Goal: Download file/media

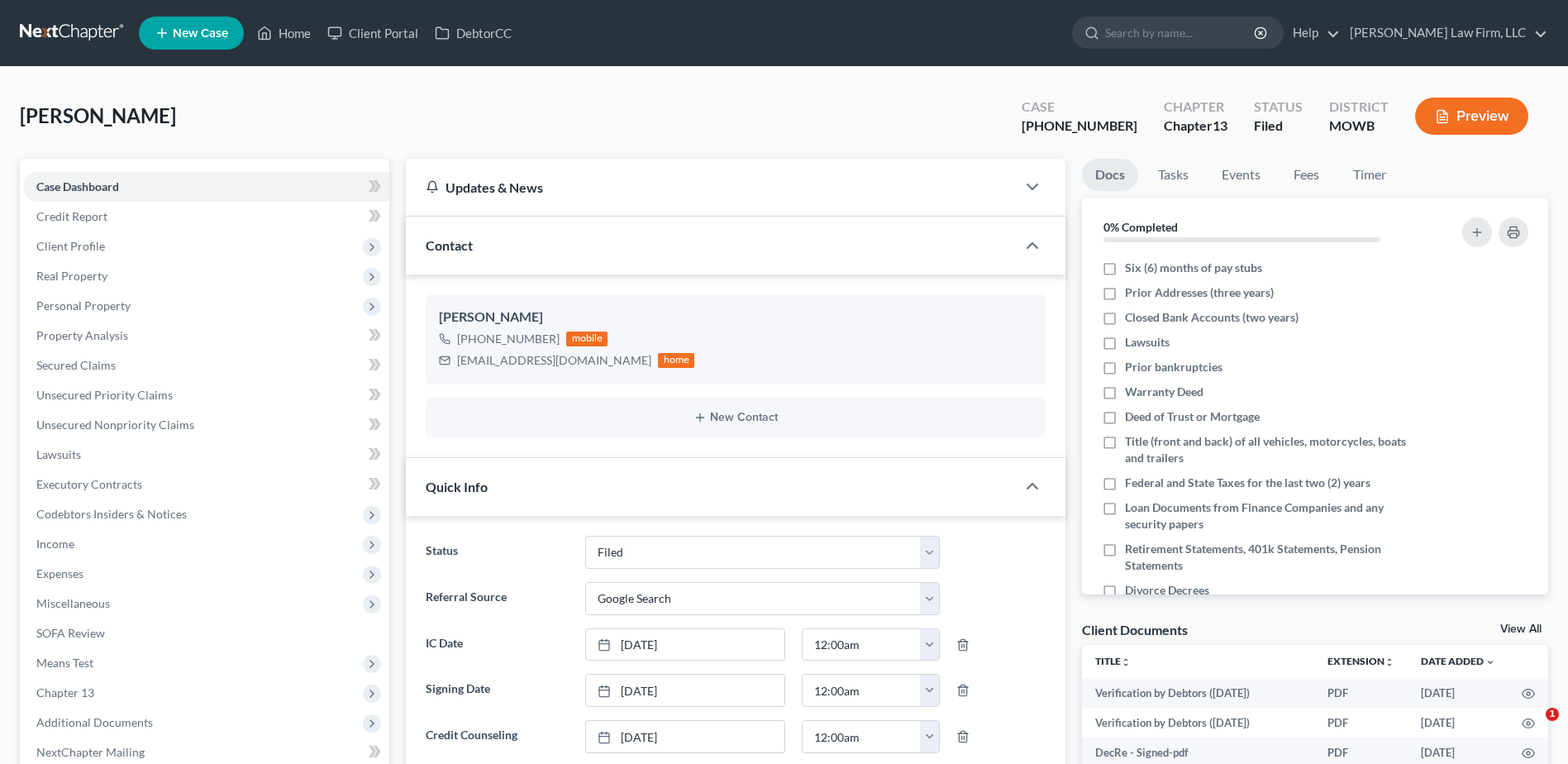
select select "3"
select select "4"
select select "0"
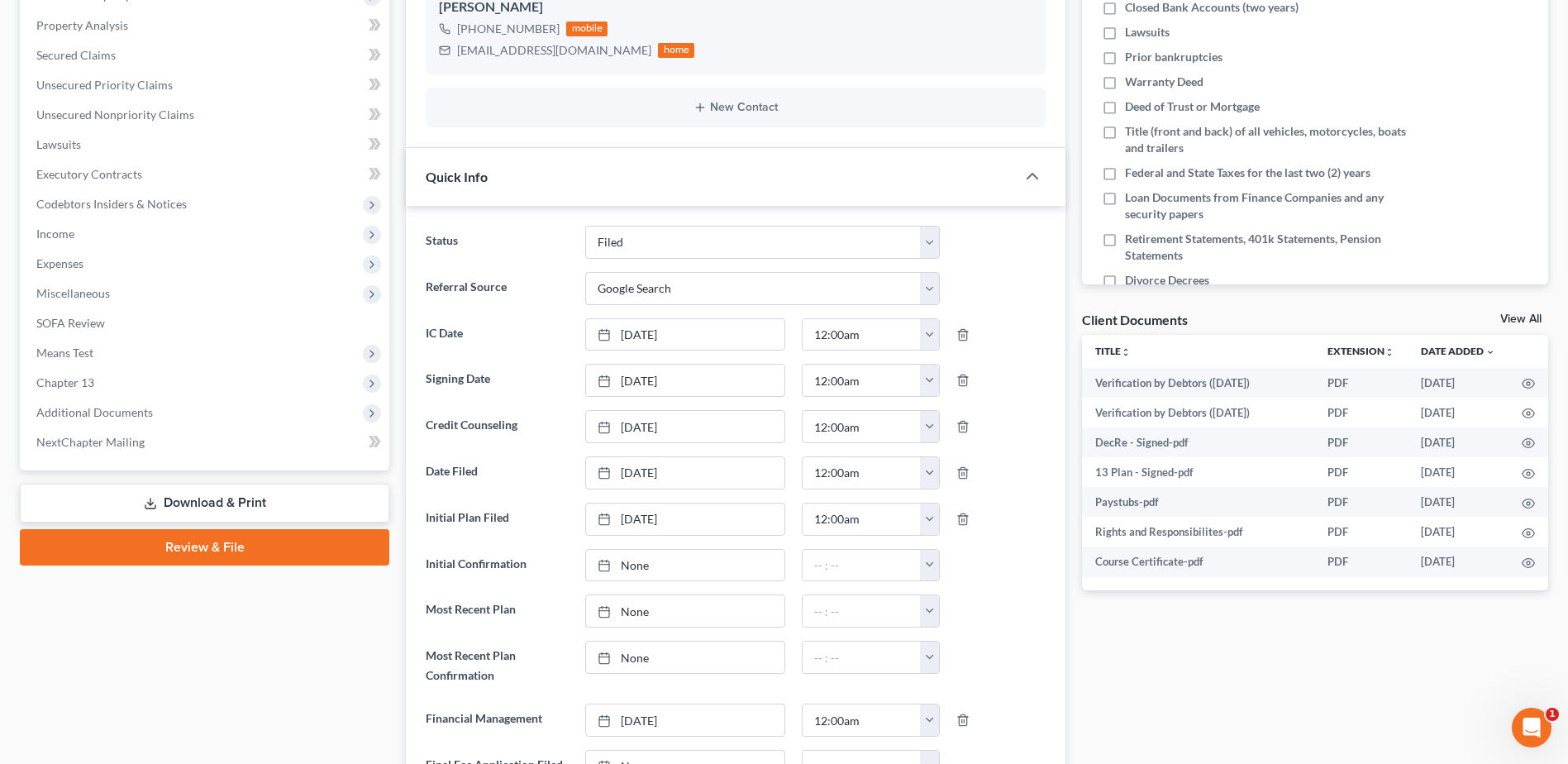
click at [246, 500] on link "Download & Print" at bounding box center [204, 503] width 369 height 39
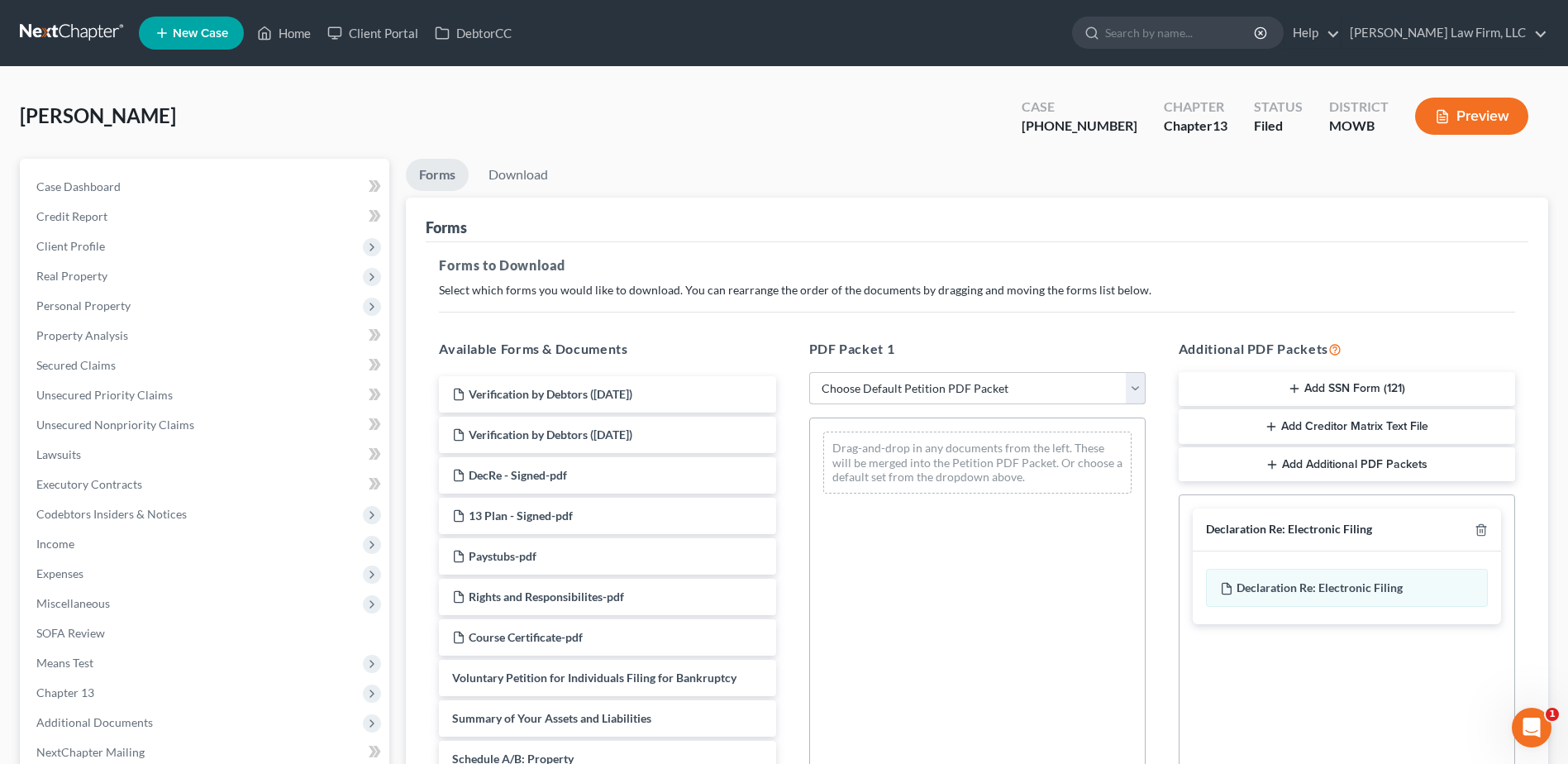
drag, startPoint x: 1142, startPoint y: 383, endPoint x: 1104, endPoint y: 390, distance: 38.6
click at [1142, 383] on select "Choose Default Petition PDF Packet Complete Bankruptcy Petition (all forms and …" at bounding box center [978, 388] width 337 height 33
select select "2"
click at [810, 372] on select "Choose Default Petition PDF Packet Complete Bankruptcy Petition (all forms and …" at bounding box center [978, 388] width 337 height 33
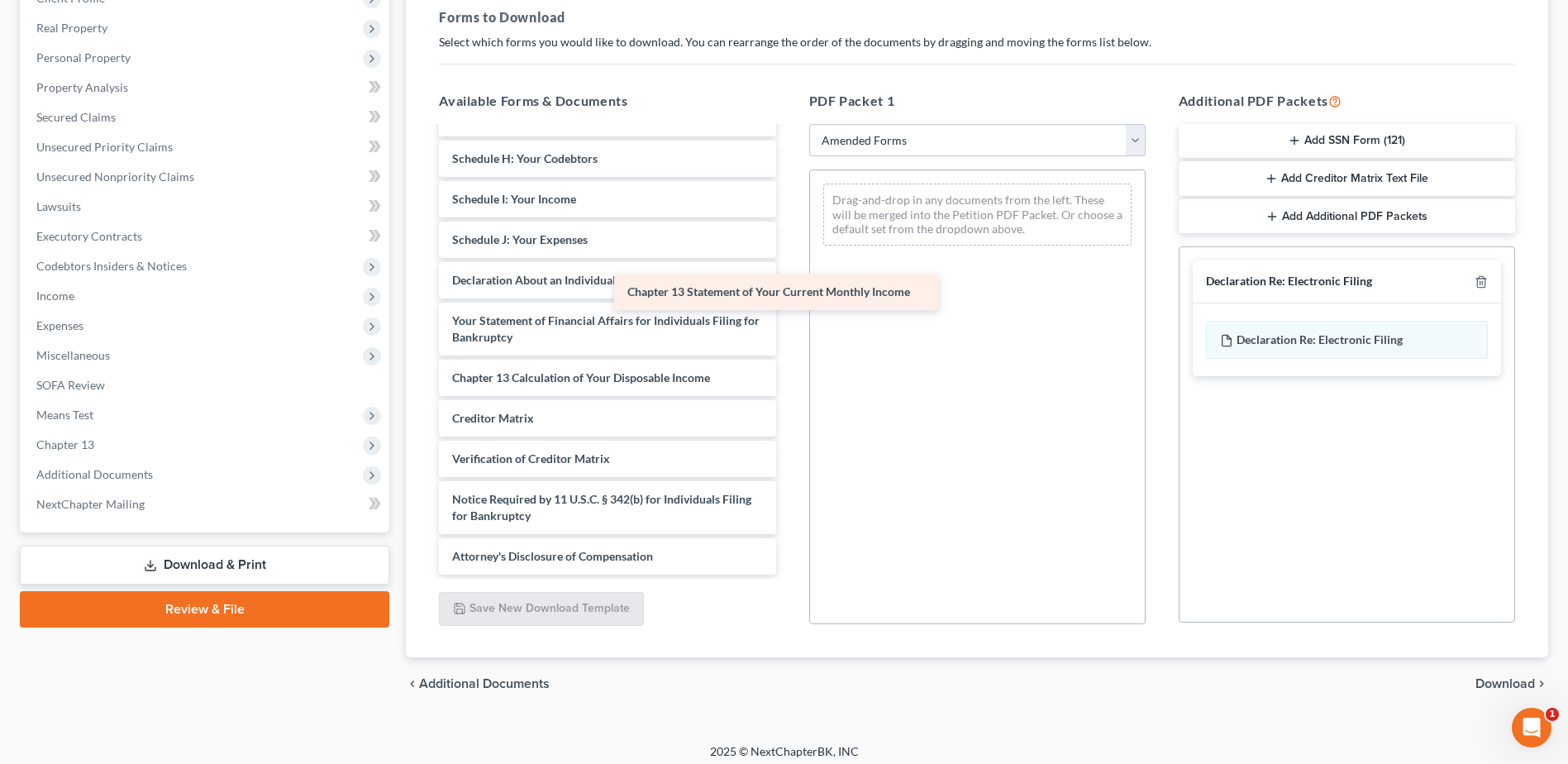
scroll to position [288, 0]
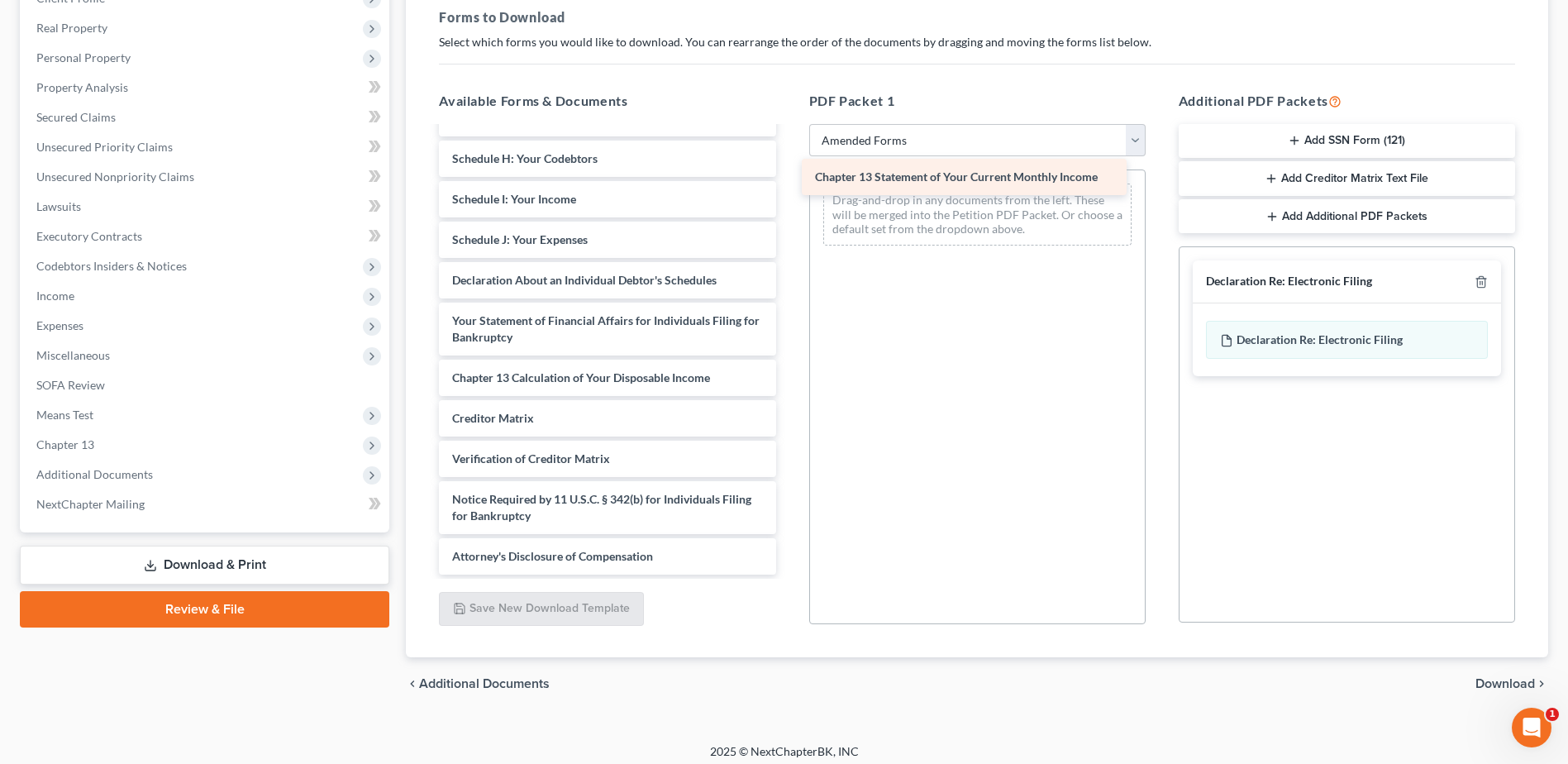
drag, startPoint x: 622, startPoint y: 332, endPoint x: 986, endPoint y: 171, distance: 398.0
click at [788, 171] on div "Chapter 13 Statement of Your Current Monthly Income Voluntary Petition for Indi…" at bounding box center [607, 207] width 363 height 735
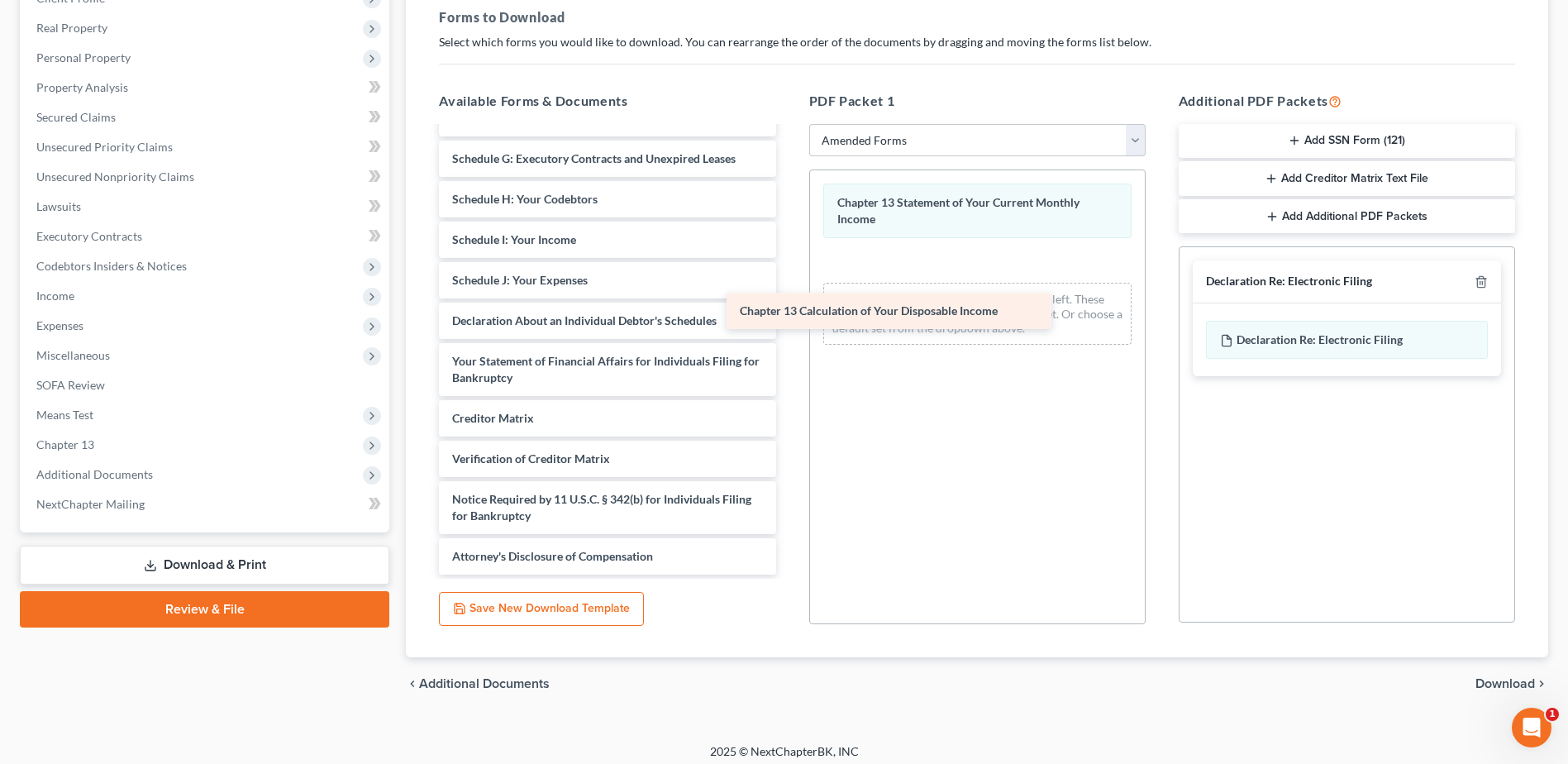
scroll to position [248, 0]
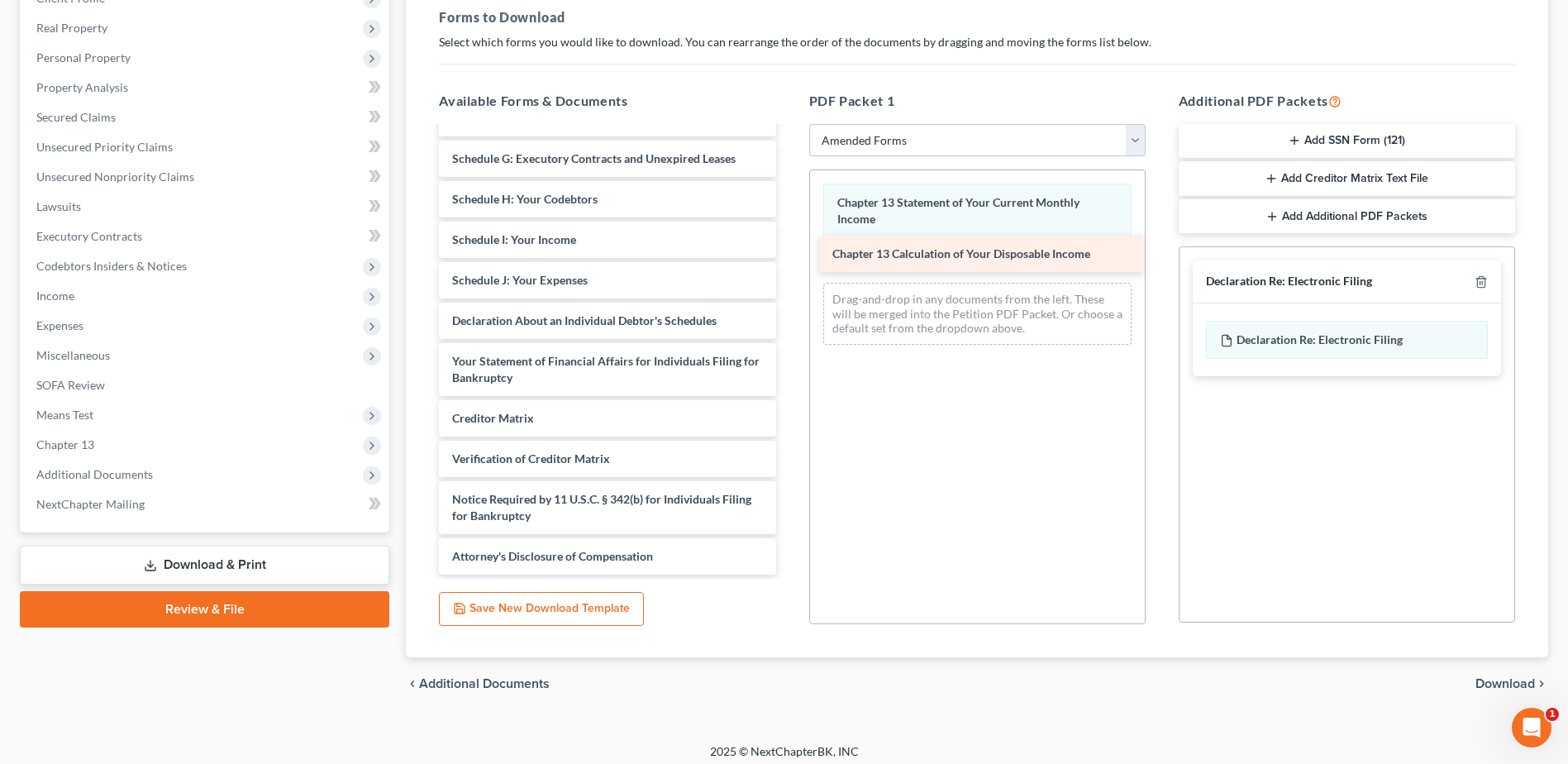
drag, startPoint x: 601, startPoint y: 379, endPoint x: 980, endPoint y: 256, distance: 398.5
click at [788, 256] on div "Chapter 13 Calculation of Your Disposable Income Voluntary Petition for Individ…" at bounding box center [607, 227] width 363 height 694
click at [1479, 280] on icon "button" at bounding box center [1481, 281] width 13 height 13
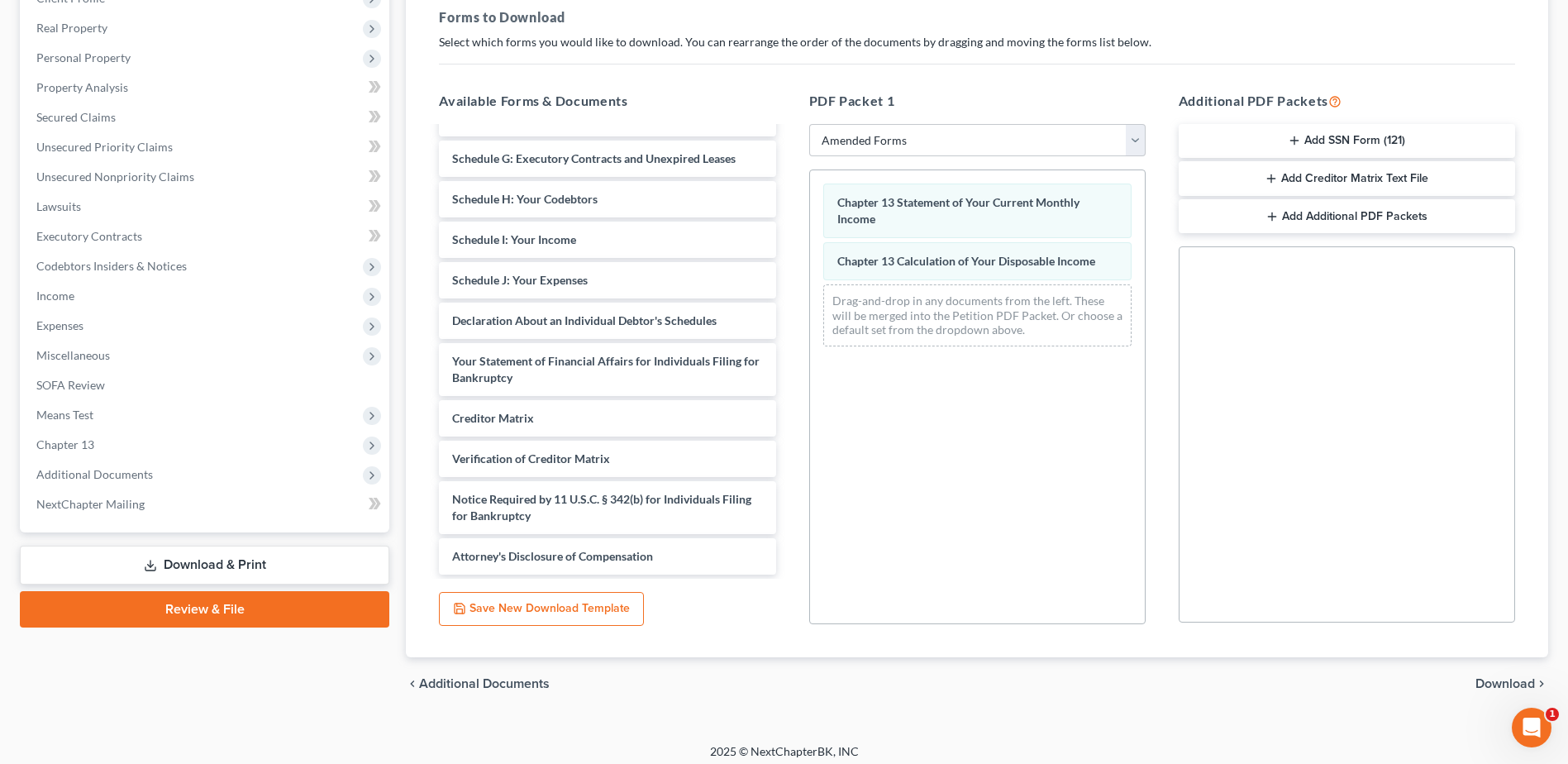
click at [1495, 689] on span "Download" at bounding box center [1505, 684] width 59 height 13
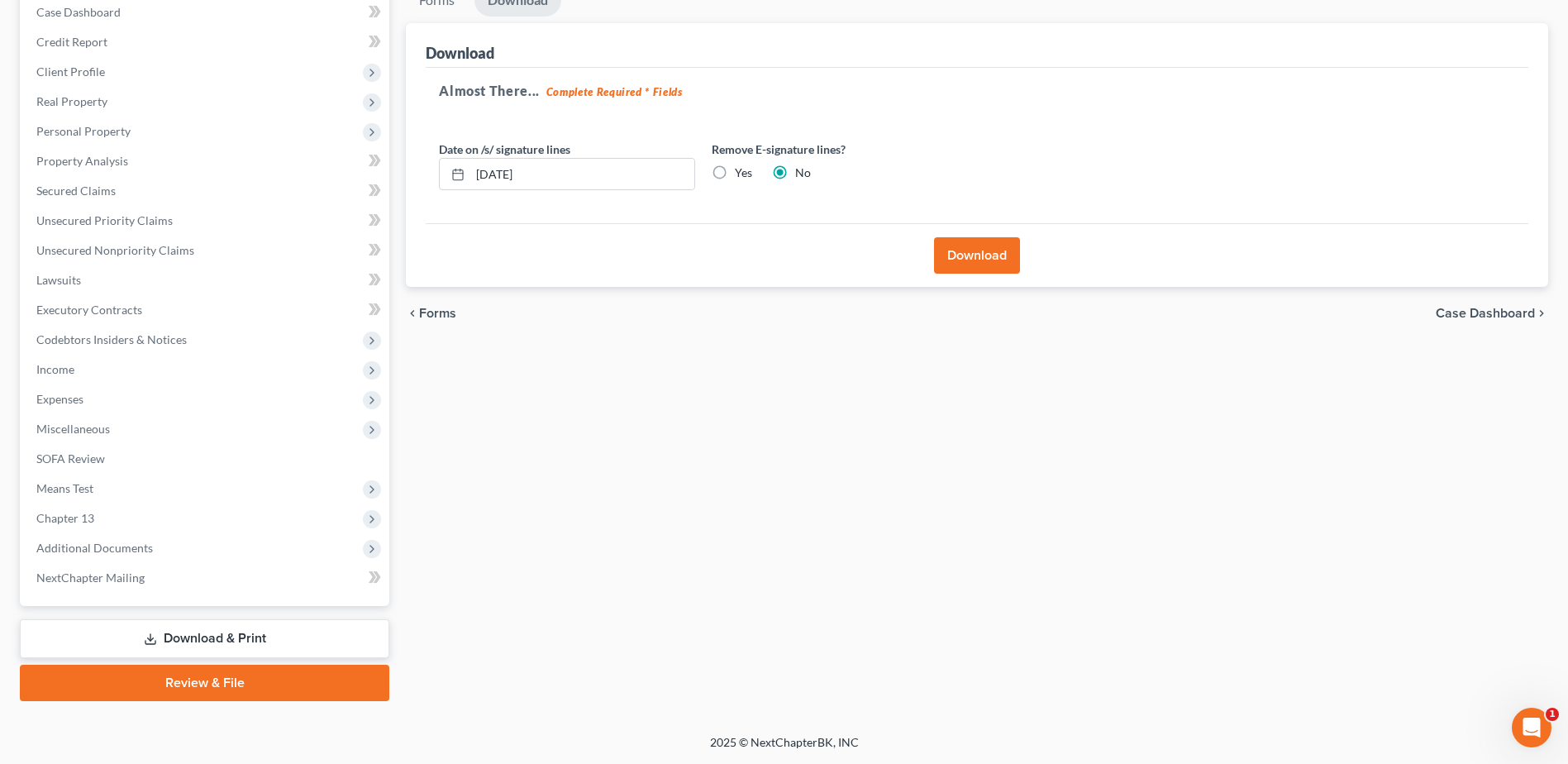
click at [963, 264] on button "Download" at bounding box center [977, 255] width 86 height 36
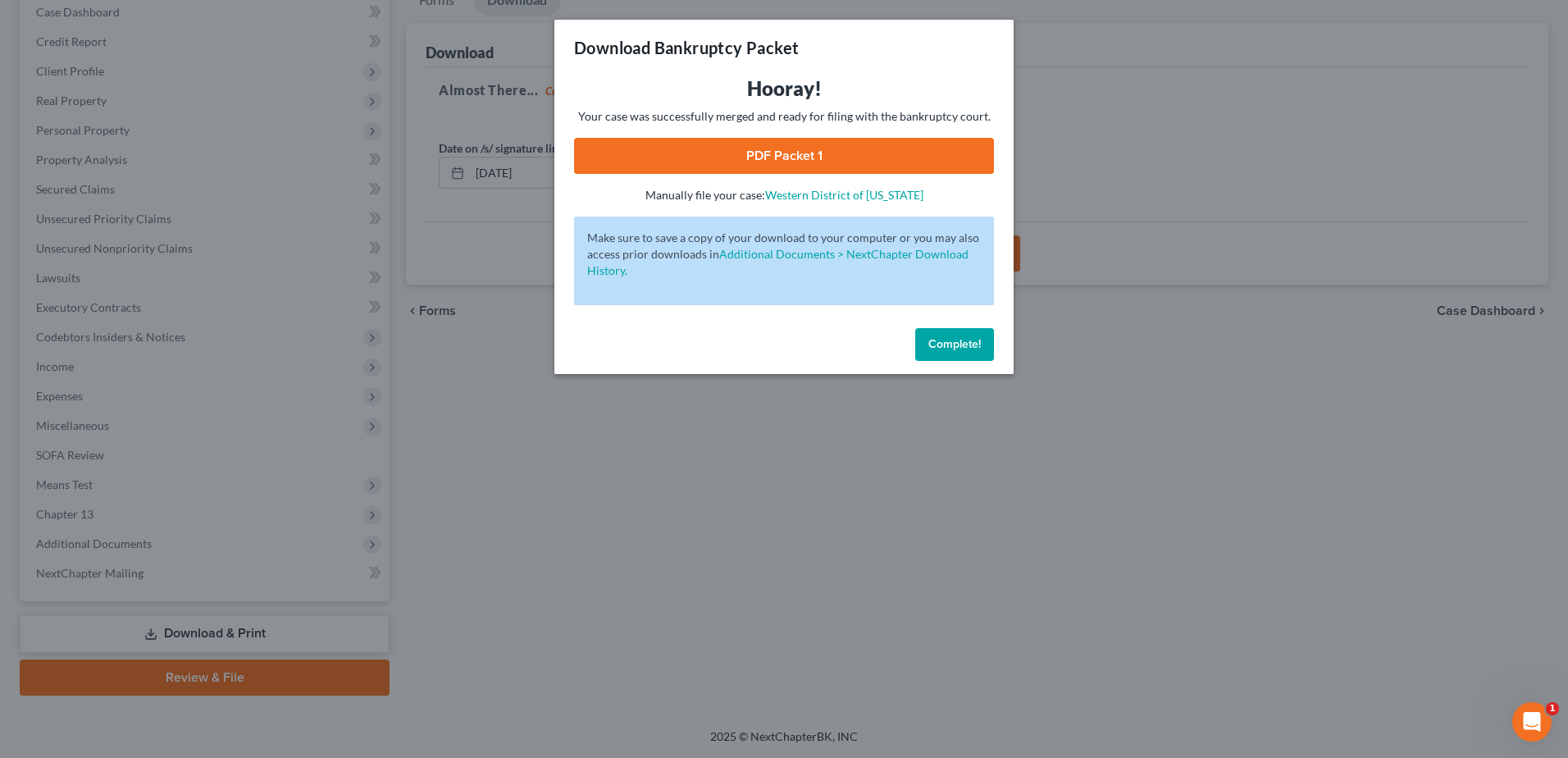
click at [780, 160] on link "PDF Packet 1" at bounding box center [784, 155] width 420 height 36
click at [932, 345] on span "Complete!" at bounding box center [955, 344] width 53 height 14
